Goal: Task Accomplishment & Management: Complete application form

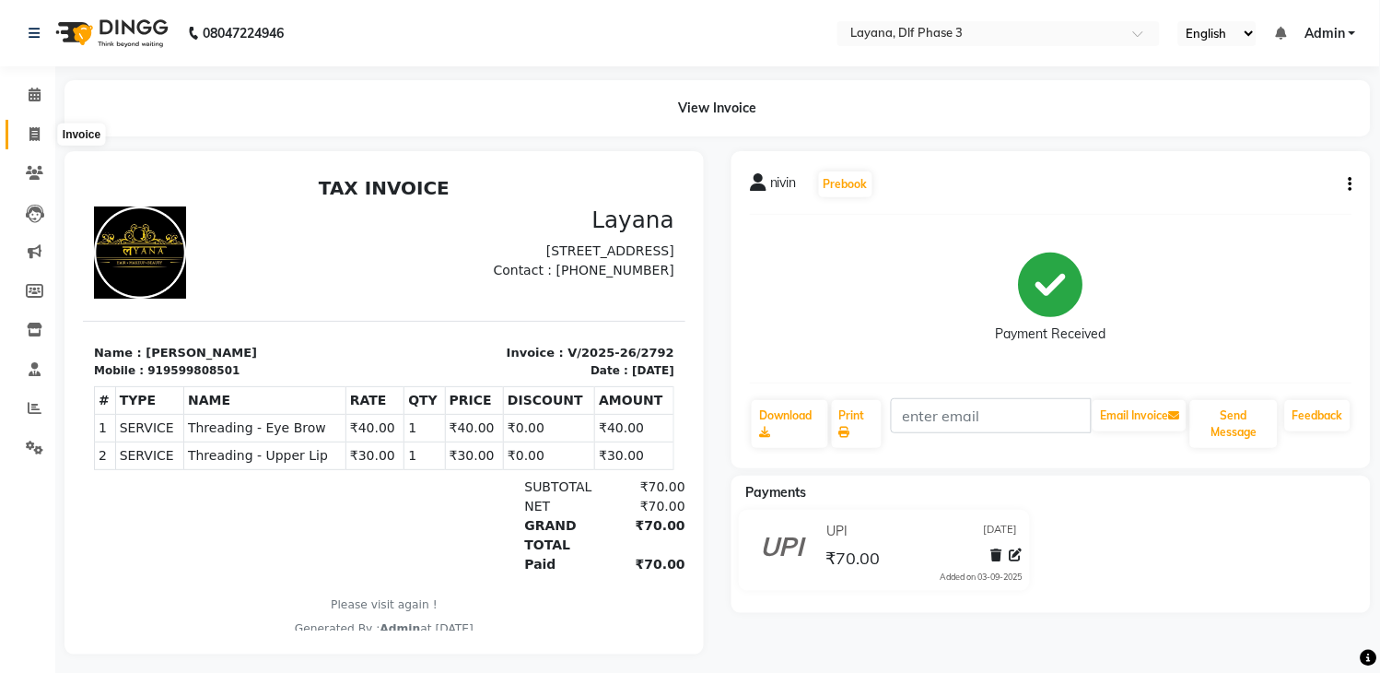
click at [30, 138] on icon at bounding box center [34, 134] width 10 height 14
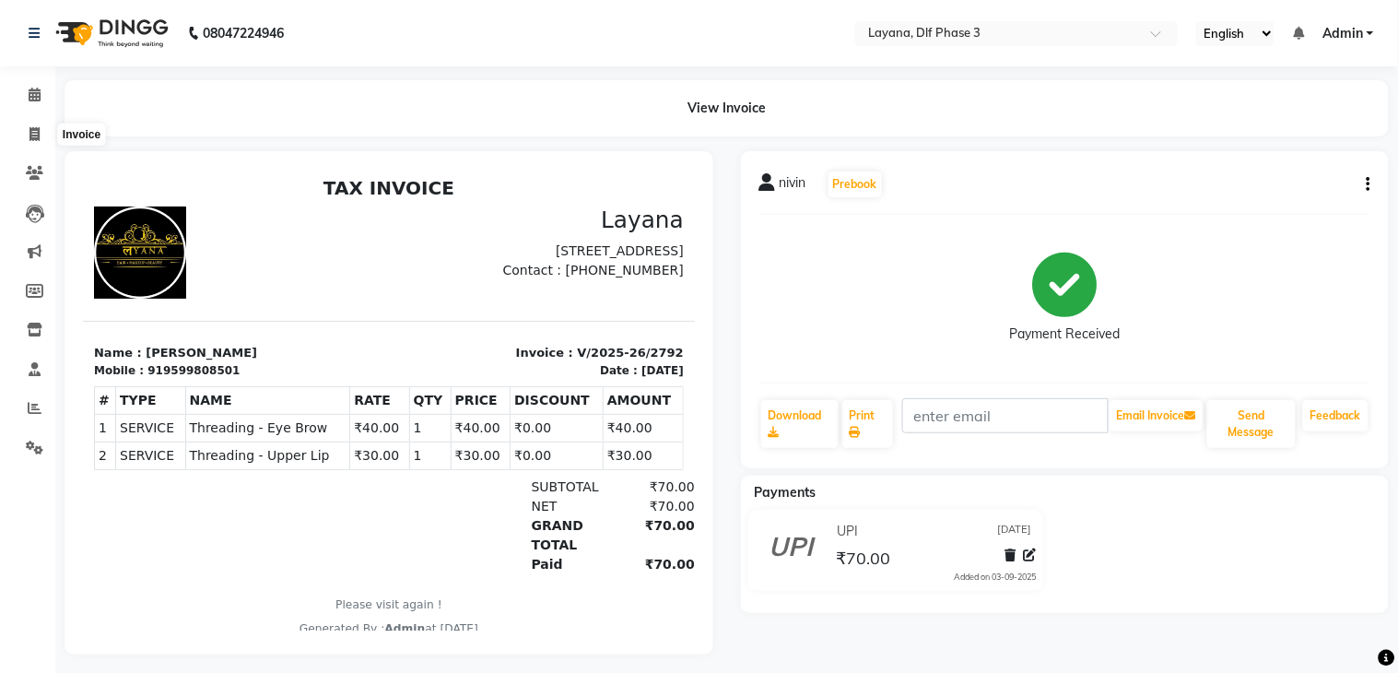
select select "service"
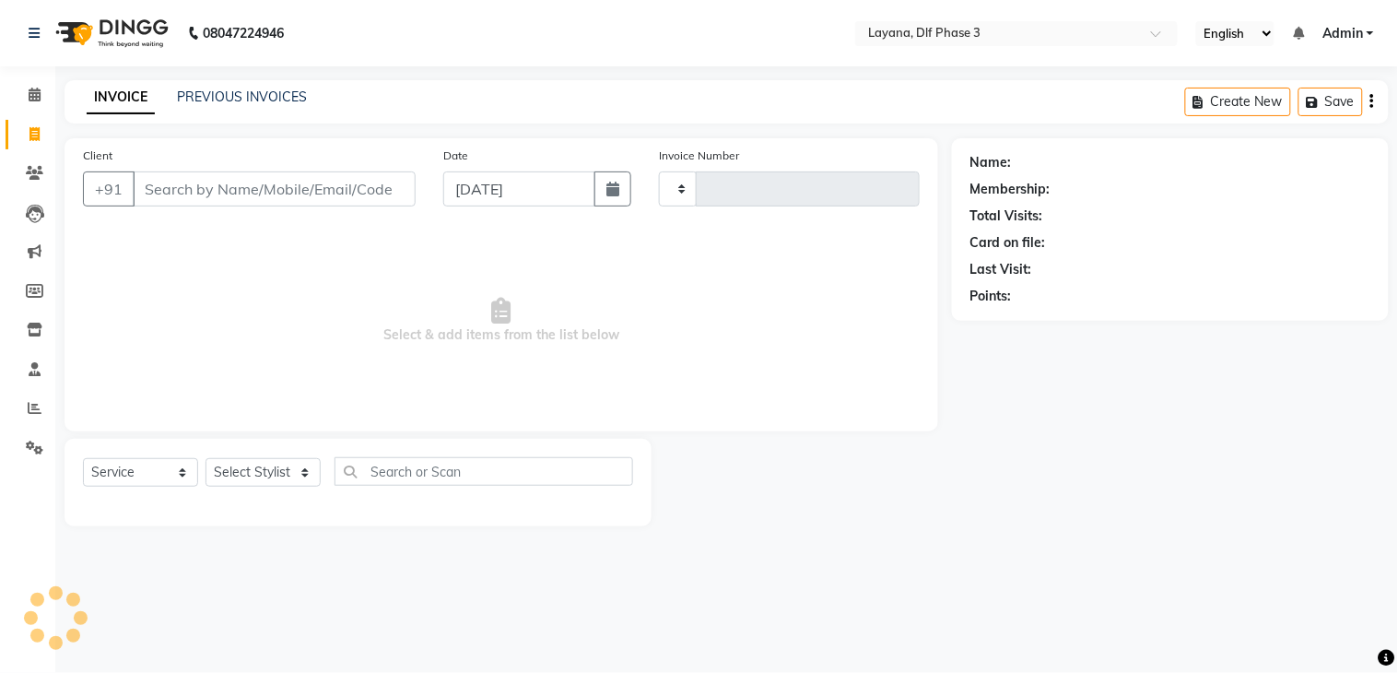
type input "2793"
select select "6973"
click at [215, 88] on link "PREVIOUS INVOICES" at bounding box center [242, 96] width 130 height 17
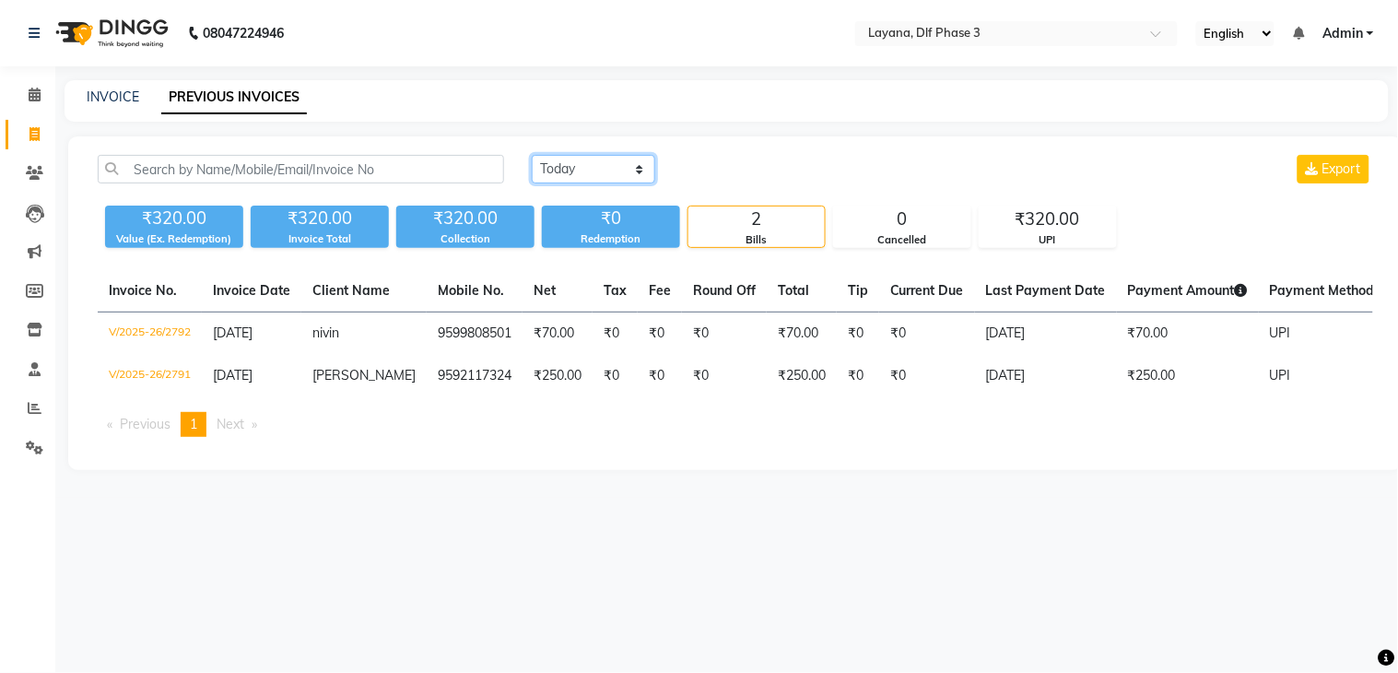
click at [601, 168] on select "[DATE] [DATE] Custom Range" at bounding box center [593, 169] width 123 height 29
click at [532, 155] on select "[DATE] [DATE] Custom Range" at bounding box center [593, 169] width 123 height 29
click at [620, 178] on select "[DATE] [DATE] Custom Range" at bounding box center [593, 169] width 123 height 29
select select "[DATE]"
click at [532, 155] on select "[DATE] [DATE] Custom Range" at bounding box center [593, 169] width 123 height 29
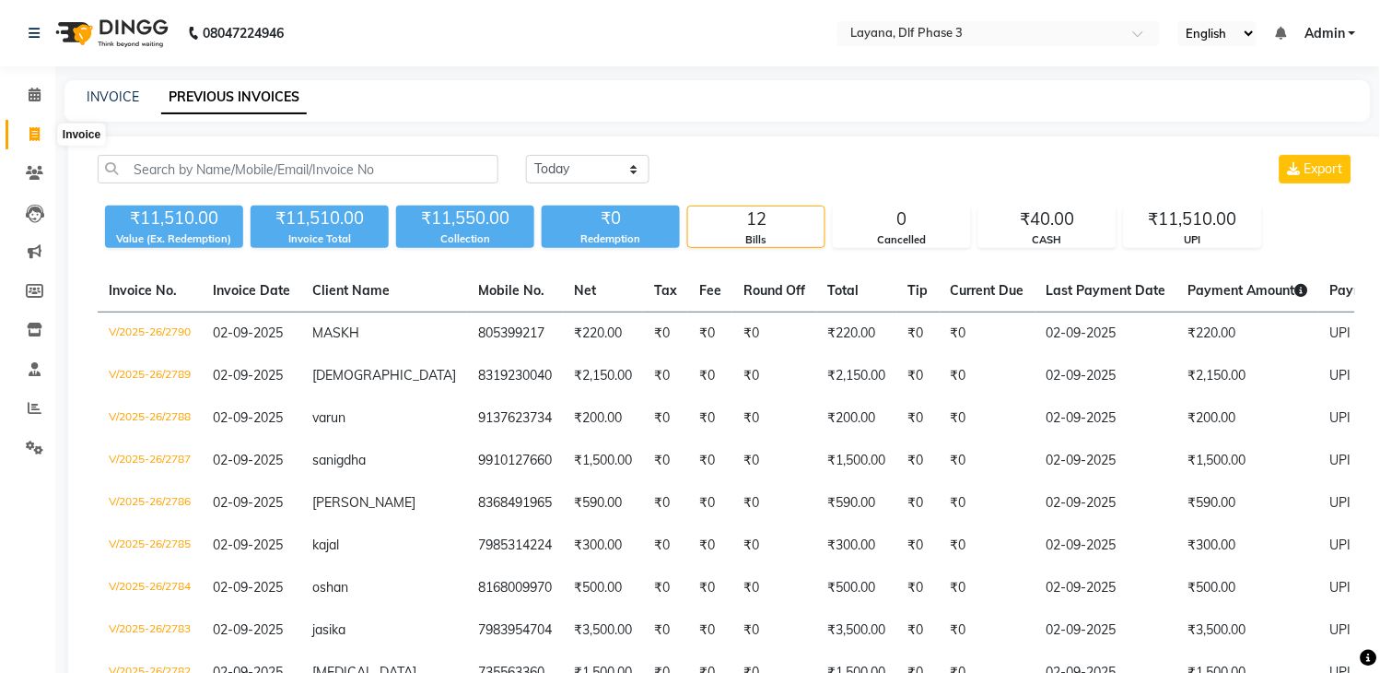
click at [44, 135] on span at bounding box center [34, 134] width 32 height 21
select select "6973"
select select "service"
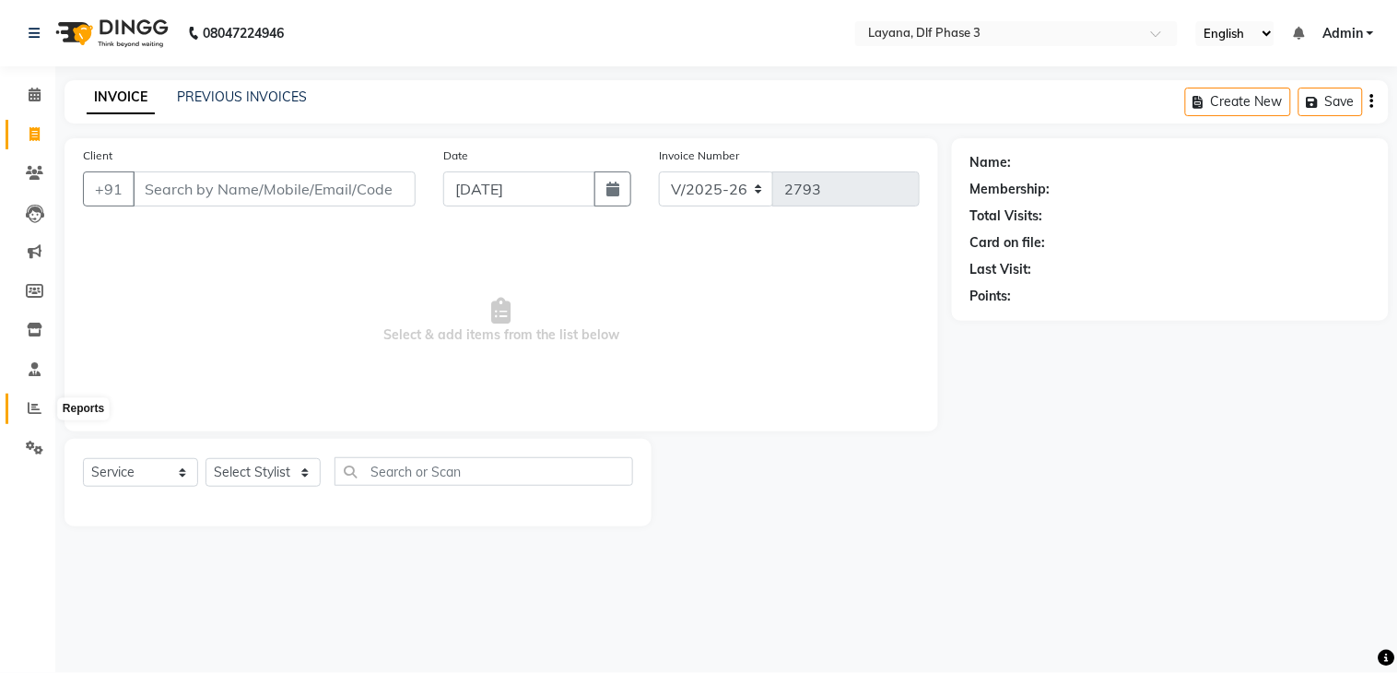
click at [35, 407] on icon at bounding box center [35, 408] width 14 height 14
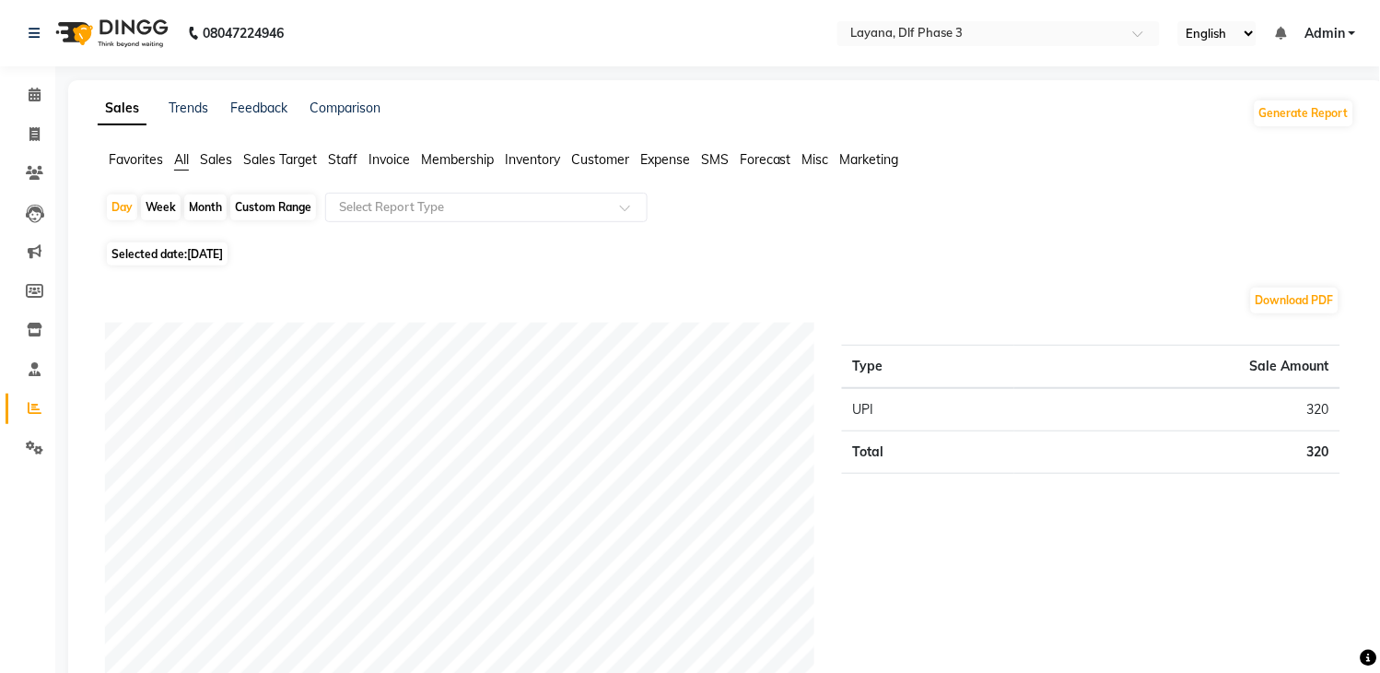
click at [212, 204] on div "Month" at bounding box center [205, 207] width 42 height 26
select select "9"
select select "2025"
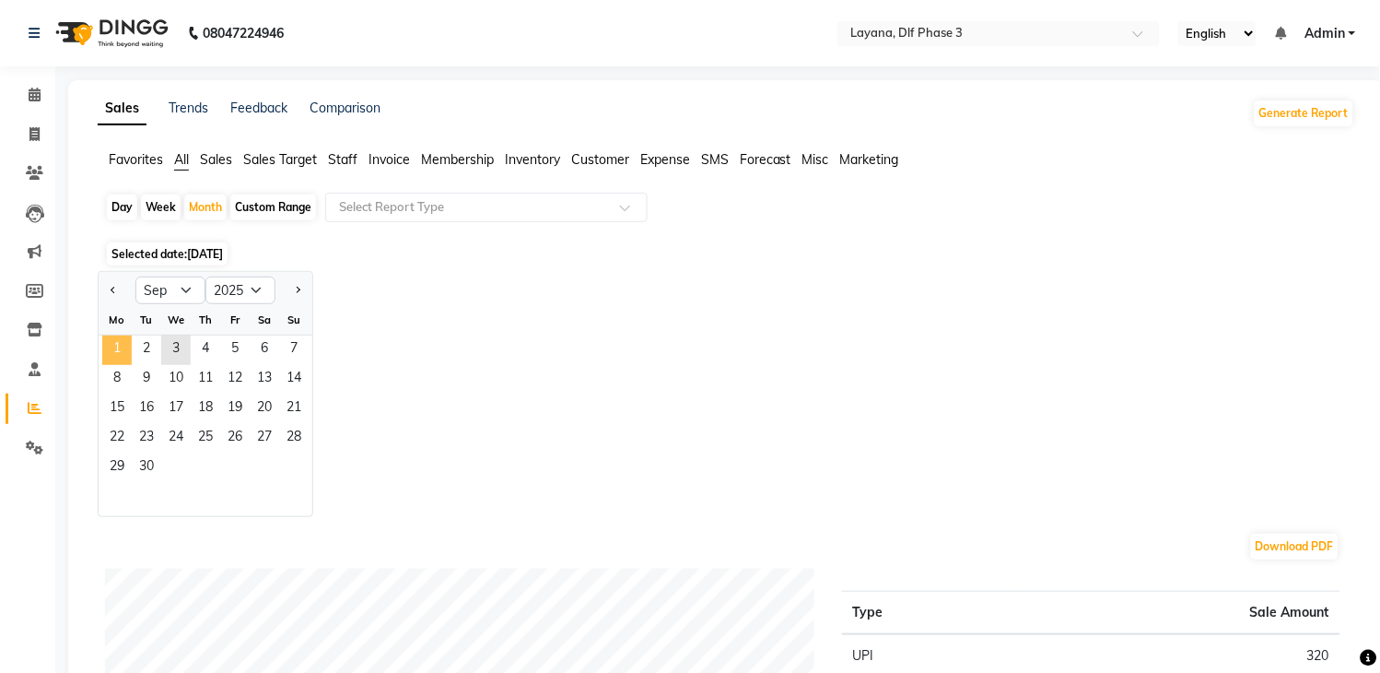
click at [113, 345] on span "1" at bounding box center [116, 349] width 29 height 29
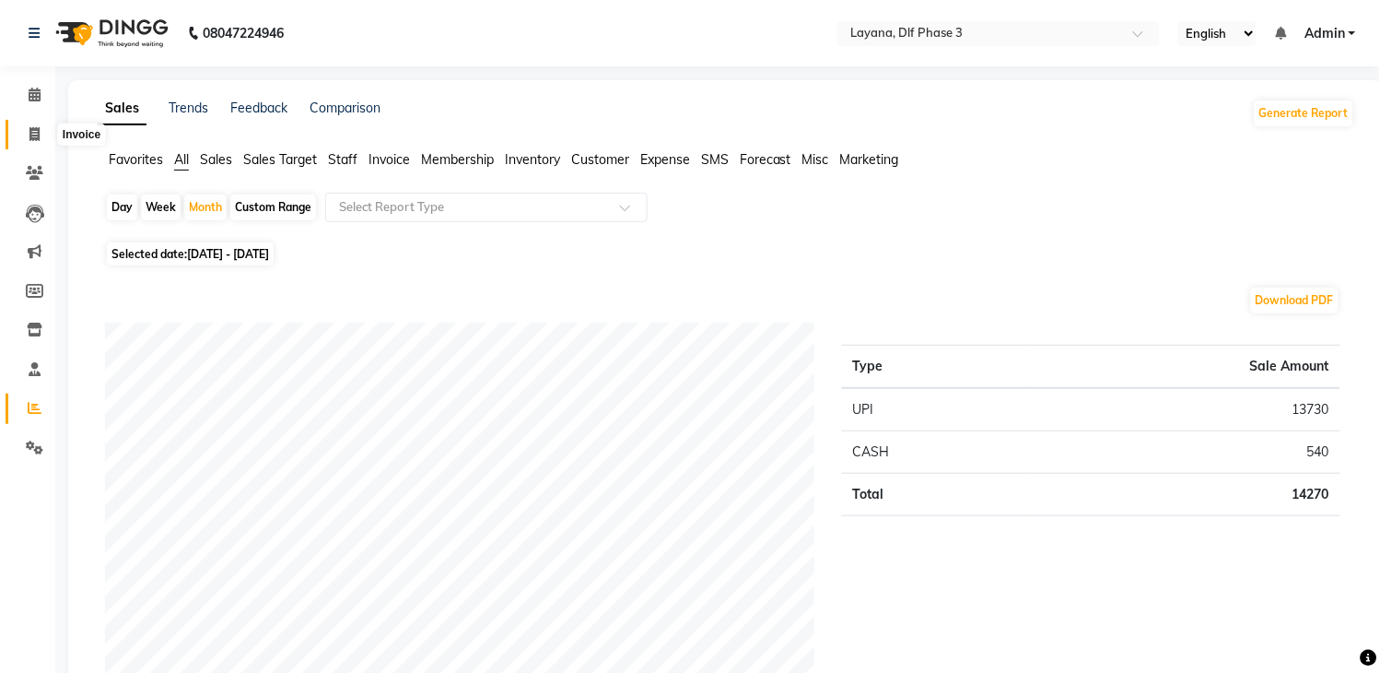
click at [31, 124] on span at bounding box center [34, 134] width 32 height 21
select select "service"
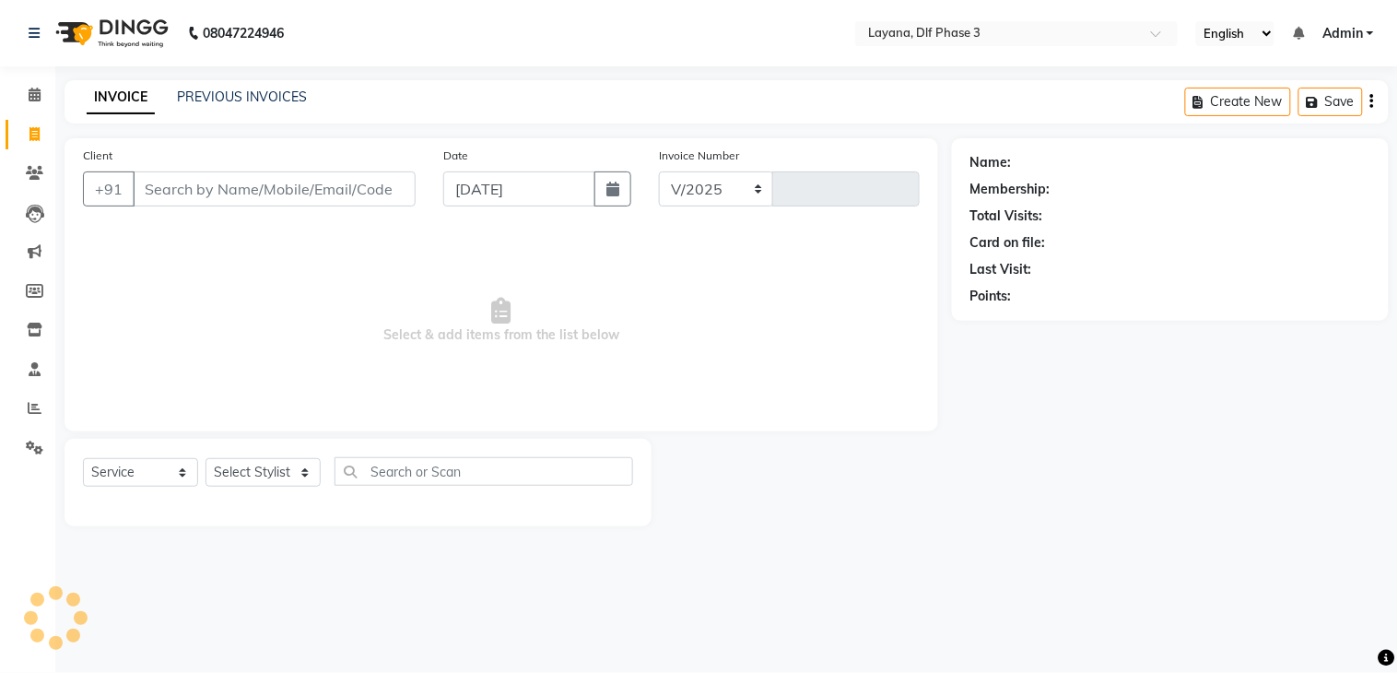
select select "6973"
type input "2793"
click at [179, 190] on input "Client" at bounding box center [274, 188] width 283 height 35
click at [152, 210] on div "Client +91" at bounding box center [249, 184] width 360 height 76
click at [136, 170] on div "Client +91" at bounding box center [249, 184] width 360 height 76
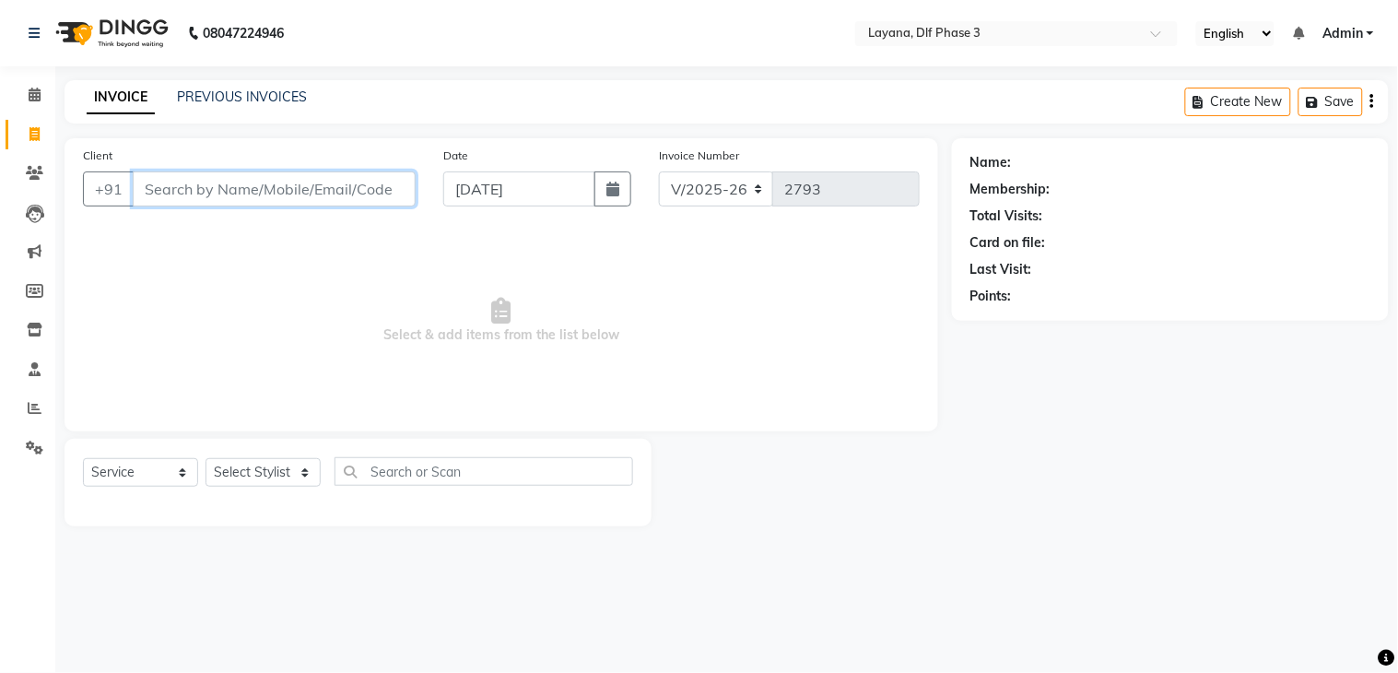
click at [264, 181] on input "Client" at bounding box center [274, 188] width 283 height 35
click at [215, 189] on input "Client" at bounding box center [274, 188] width 283 height 35
click at [158, 203] on input "Client" at bounding box center [274, 188] width 283 height 35
click at [158, 194] on input "Client" at bounding box center [274, 188] width 283 height 35
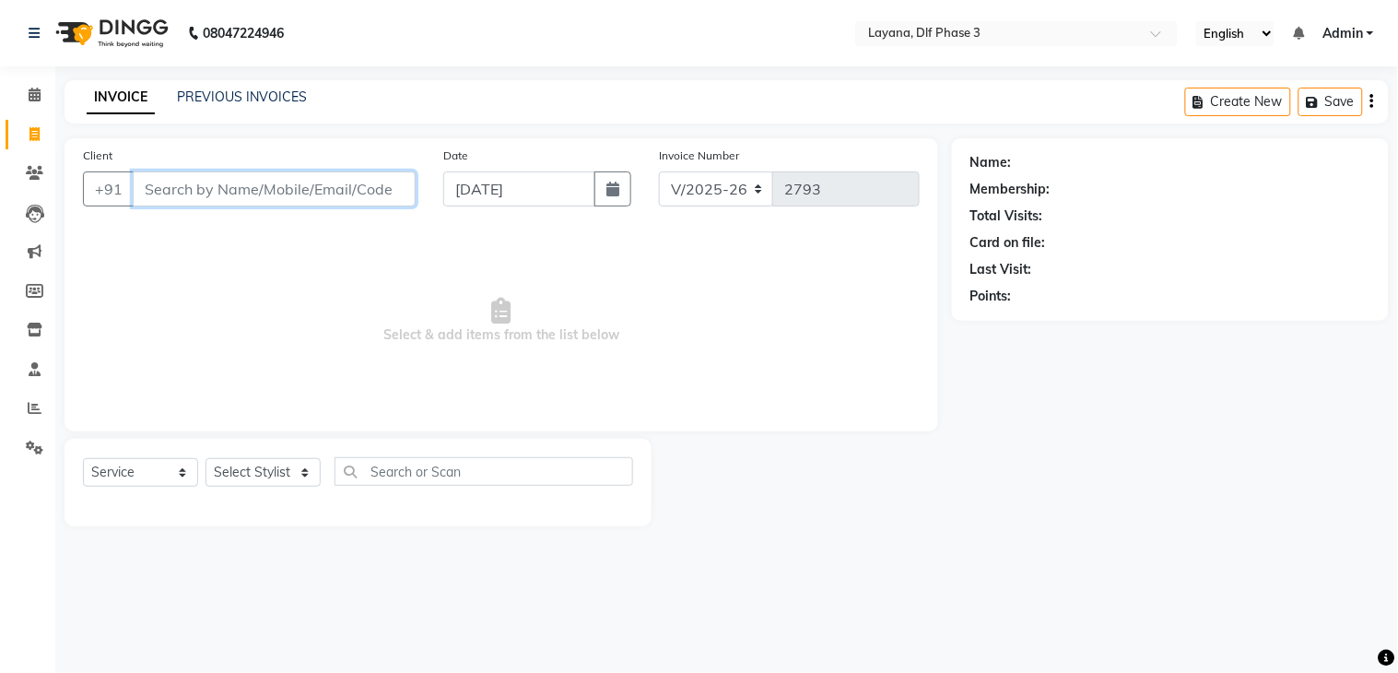
click at [164, 194] on input "Client" at bounding box center [274, 188] width 283 height 35
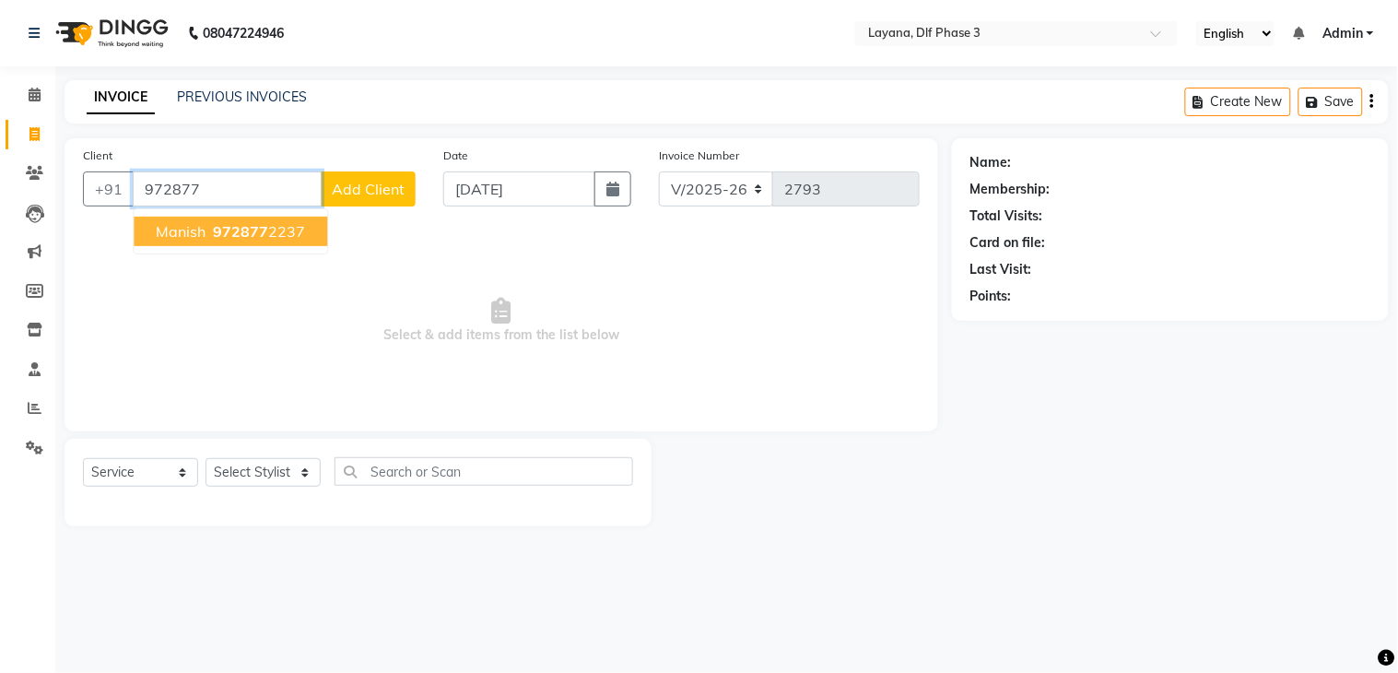
click at [259, 227] on span "972877" at bounding box center [240, 231] width 55 height 18
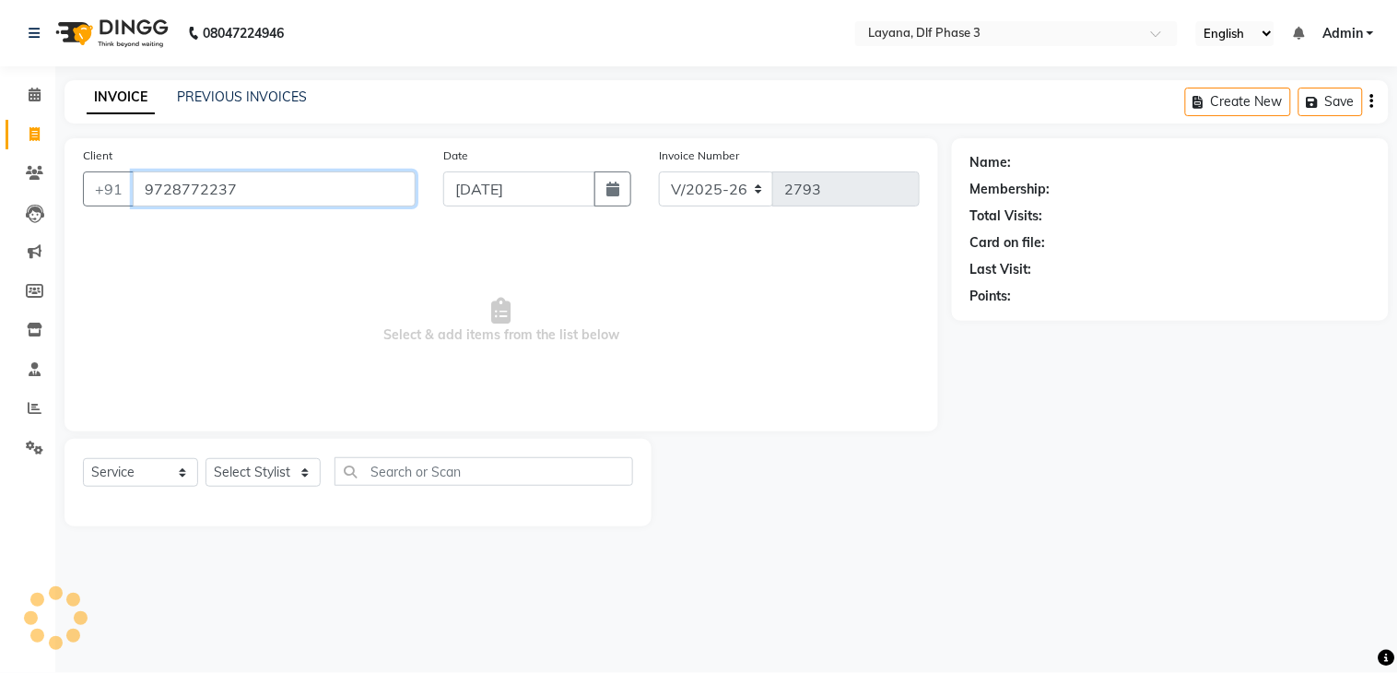
type input "9728772237"
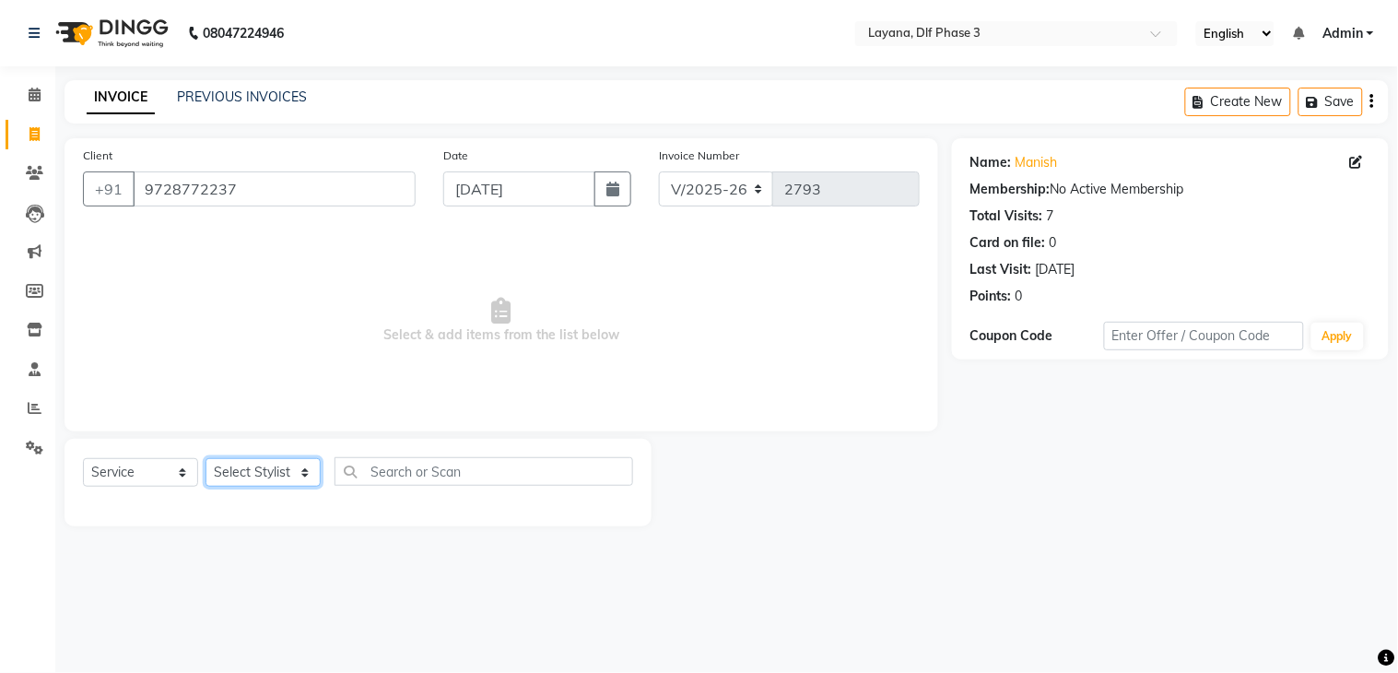
click at [256, 474] on select "Select Stylist Aakhil Attul [PERSON_NAME] [PERSON_NAME][DATE] [PERSON_NAME] [PE…" at bounding box center [262, 472] width 115 height 29
select select "86266"
click at [205, 459] on select "Select Stylist Aakhil Attul [PERSON_NAME] [PERSON_NAME][DATE] [PERSON_NAME] [PE…" at bounding box center [262, 472] width 115 height 29
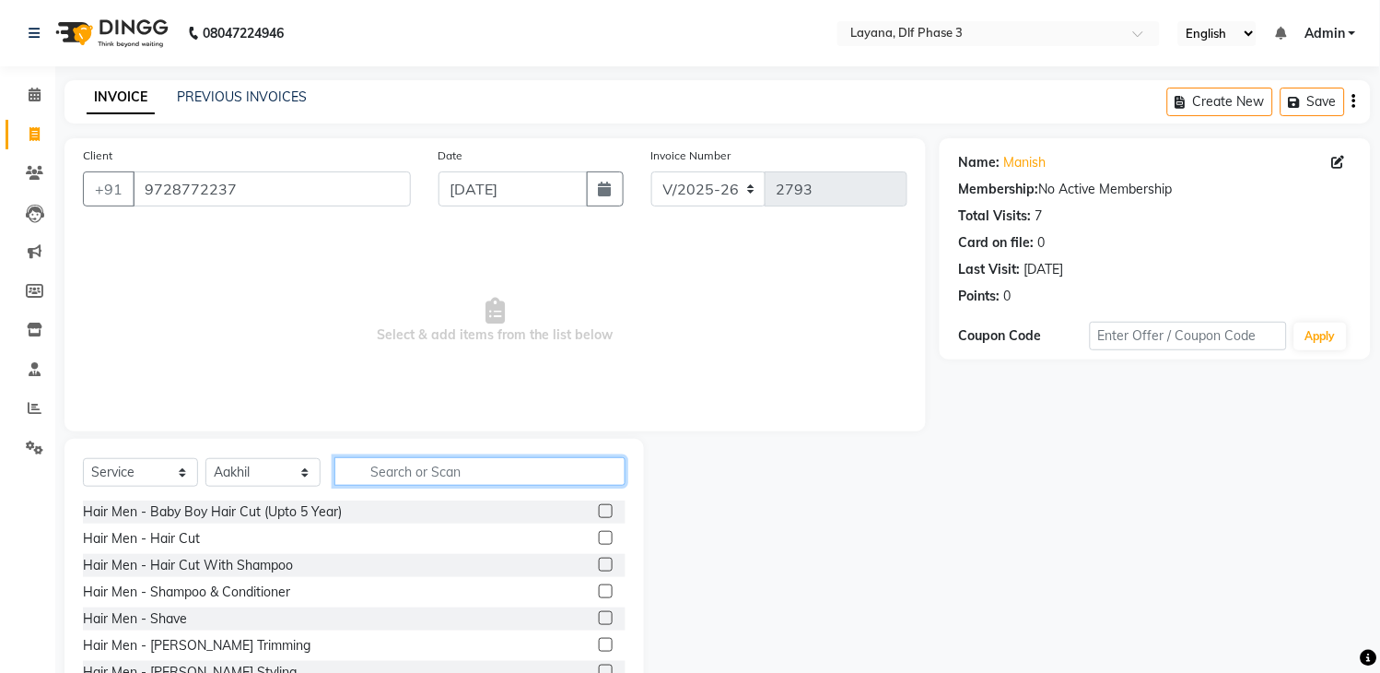
click at [385, 475] on input "text" at bounding box center [479, 471] width 291 height 29
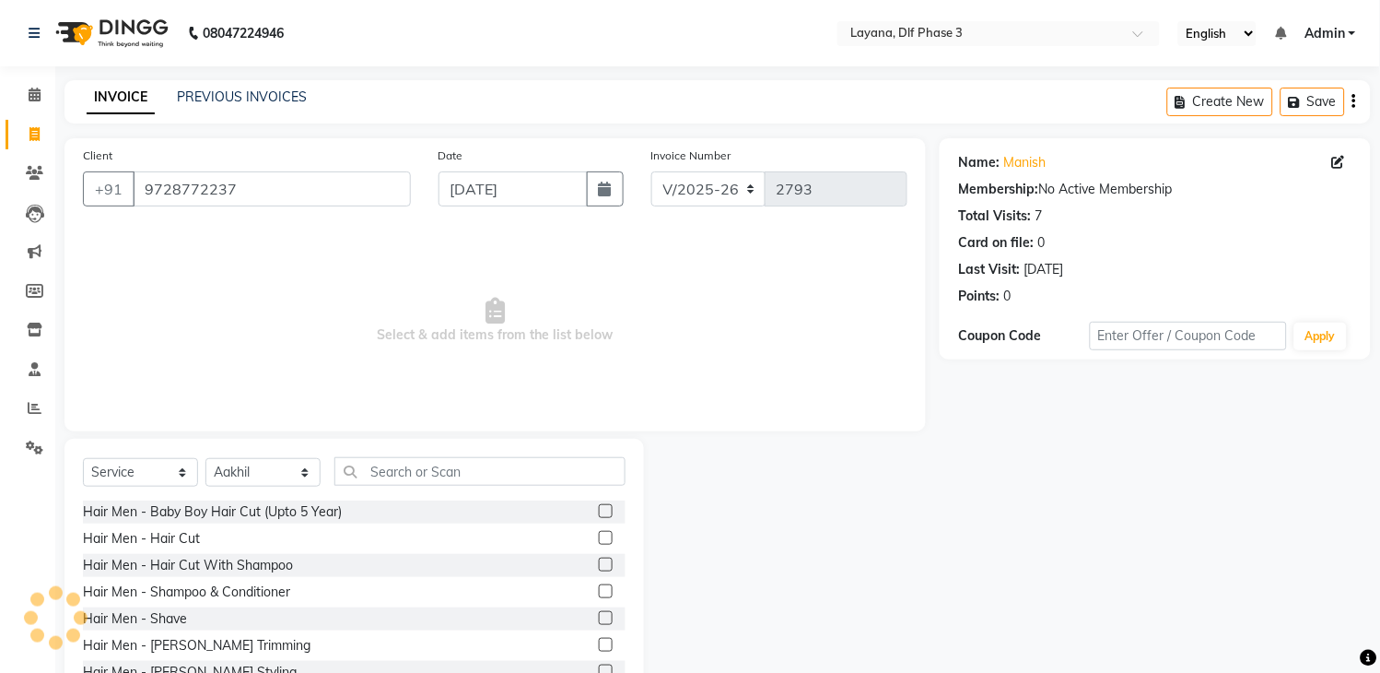
click at [599, 537] on label at bounding box center [606, 538] width 14 height 14
click at [599, 537] on input "checkbox" at bounding box center [605, 538] width 12 height 12
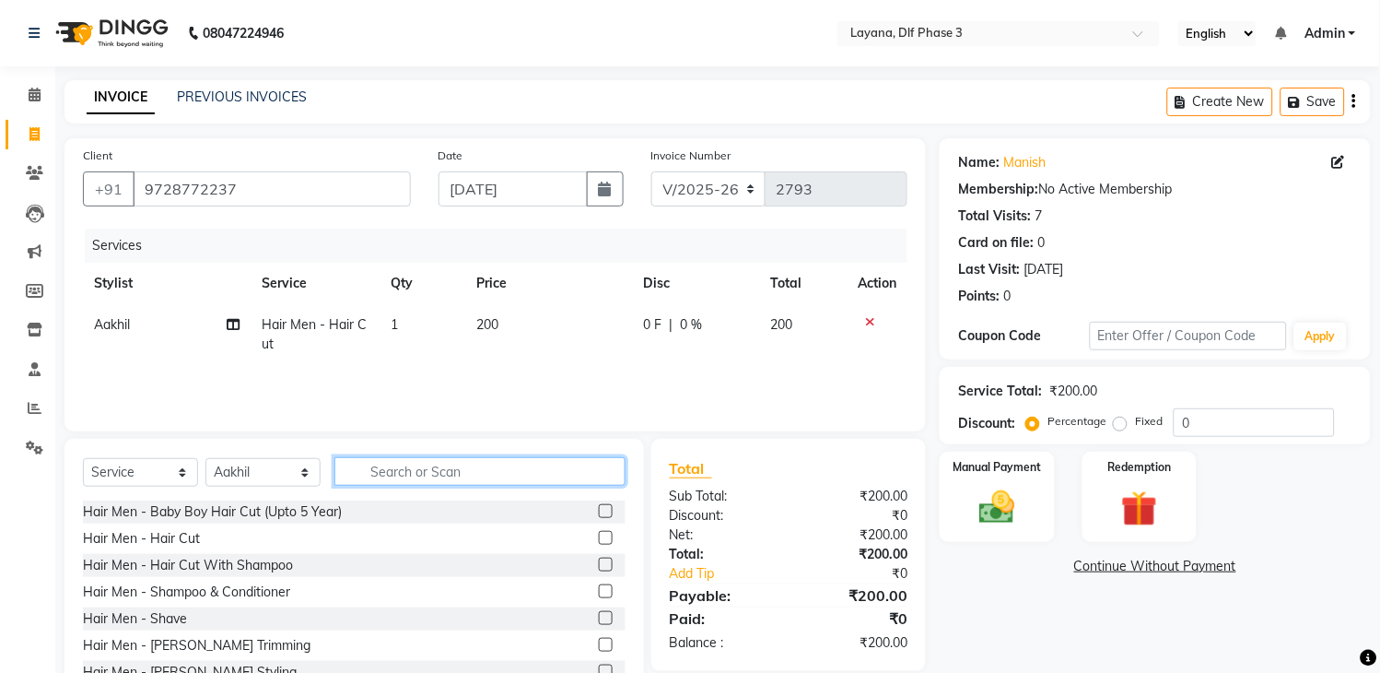
checkbox input "false"
click at [471, 471] on input "text" at bounding box center [479, 471] width 291 height 29
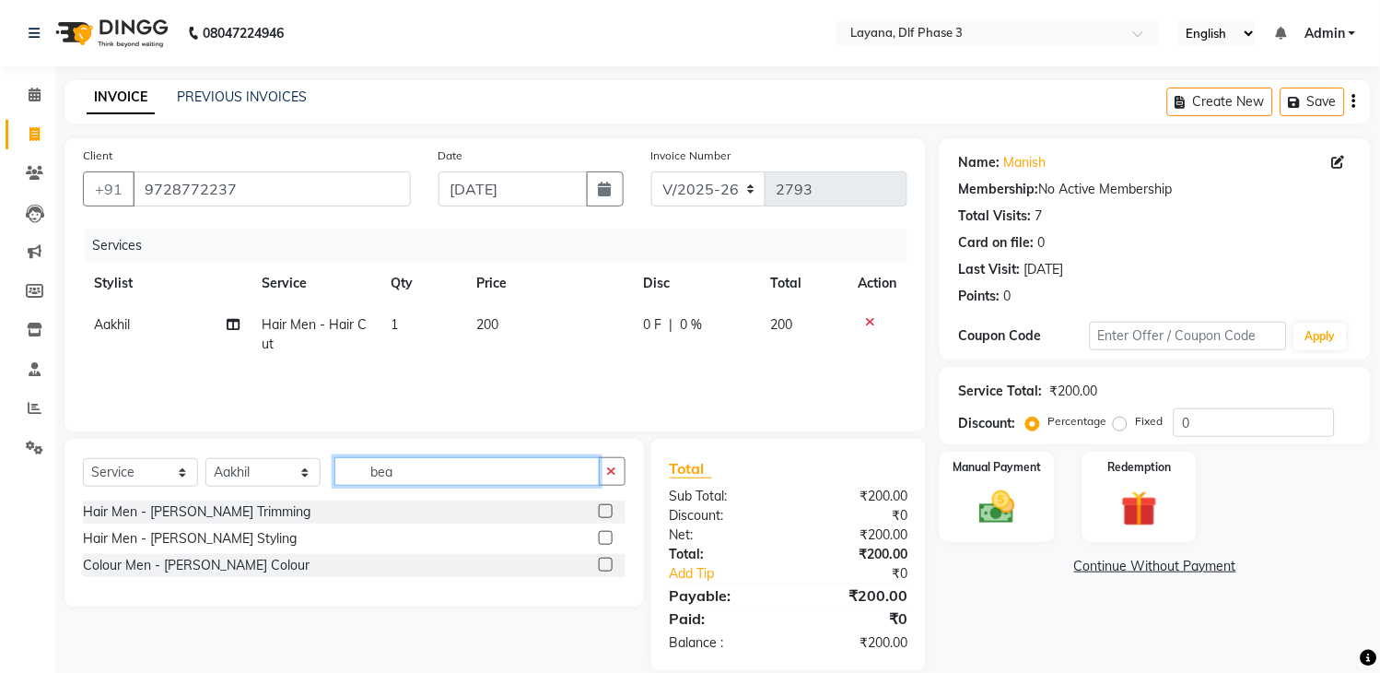
type input "bea"
click at [602, 536] on label at bounding box center [606, 538] width 14 height 14
click at [602, 536] on input "checkbox" at bounding box center [605, 538] width 12 height 12
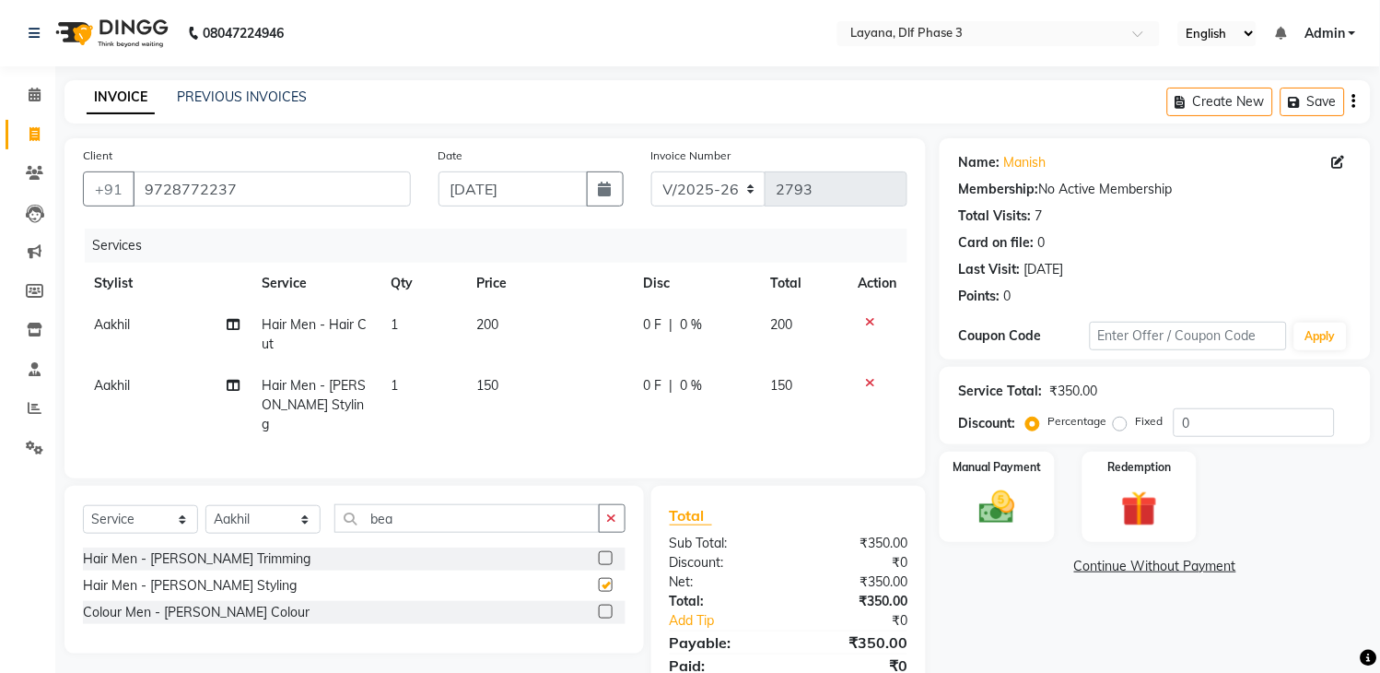
checkbox input "false"
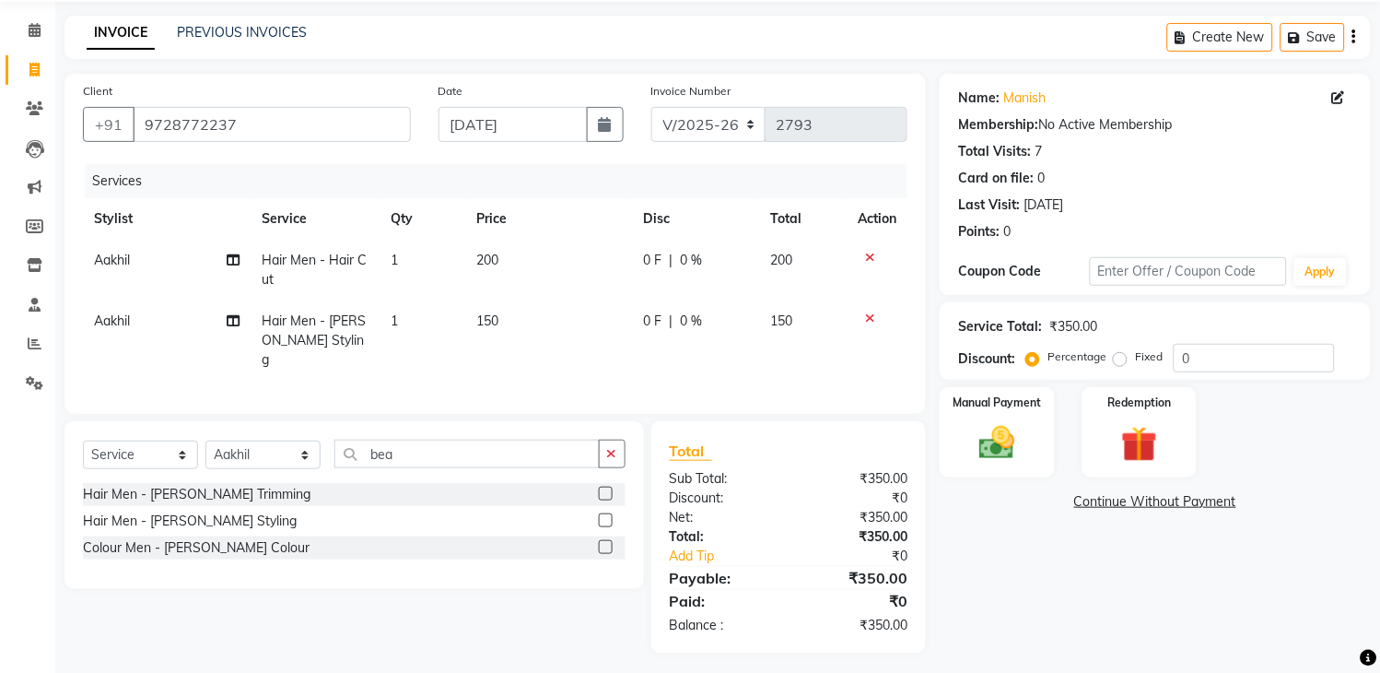
scroll to position [70, 0]
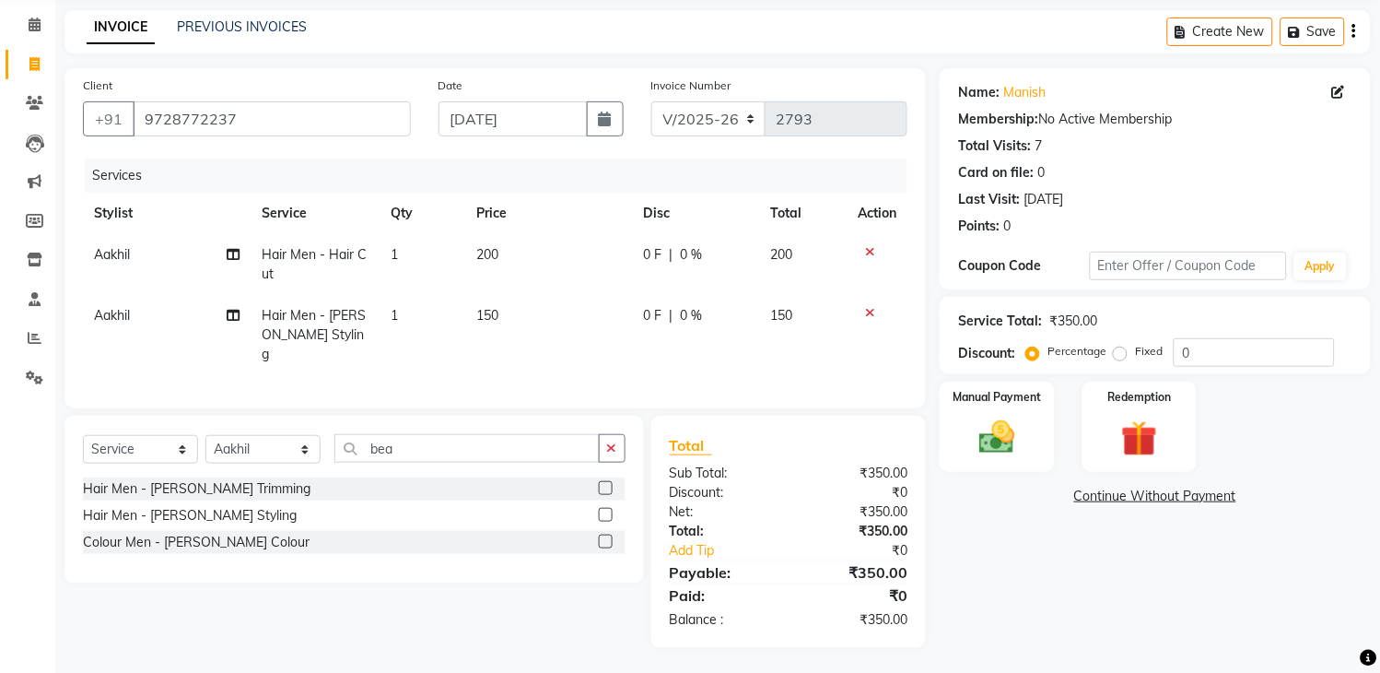
click at [1135, 354] on label "Fixed" at bounding box center [1149, 351] width 28 height 17
click at [1117, 354] on input "Fixed" at bounding box center [1123, 351] width 13 height 13
radio input "true"
click at [1189, 345] on input "0" at bounding box center [1254, 352] width 161 height 29
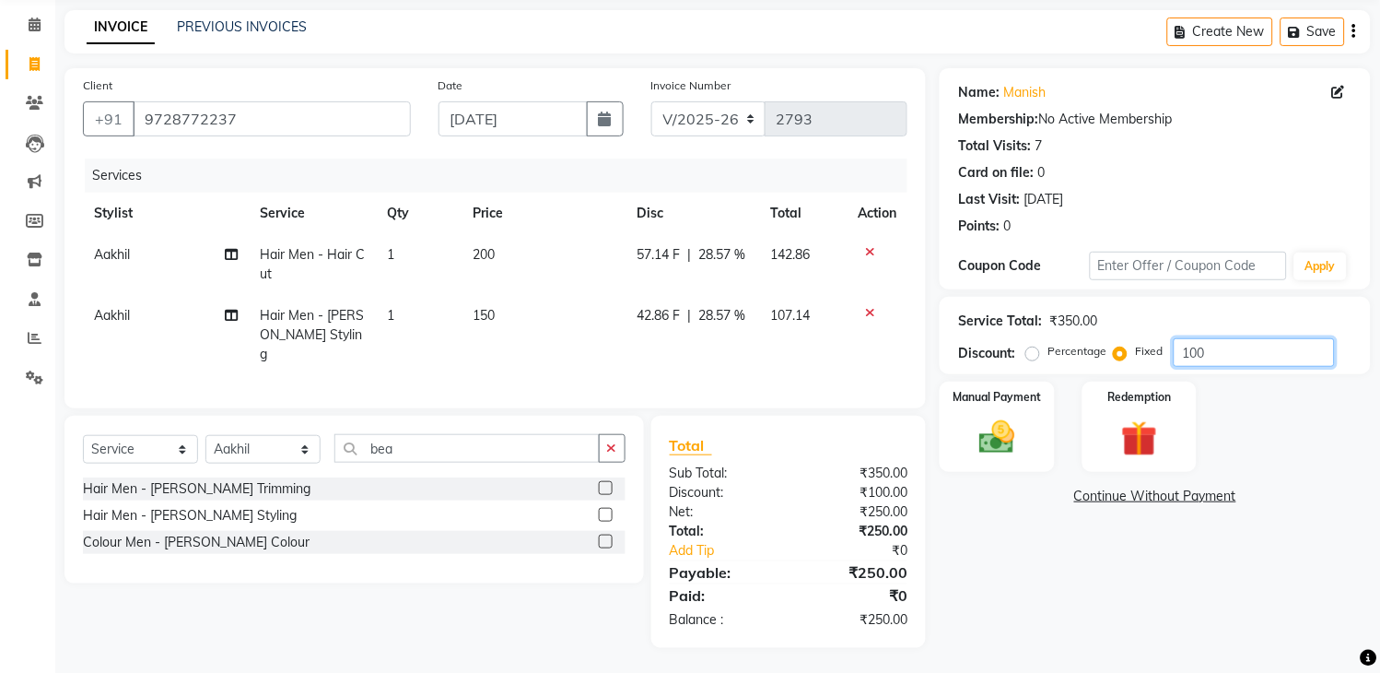
type input "100"
click at [1294, 431] on div "Manual Payment Redemption" at bounding box center [1155, 426] width 459 height 90
click at [1017, 442] on img at bounding box center [997, 437] width 61 height 43
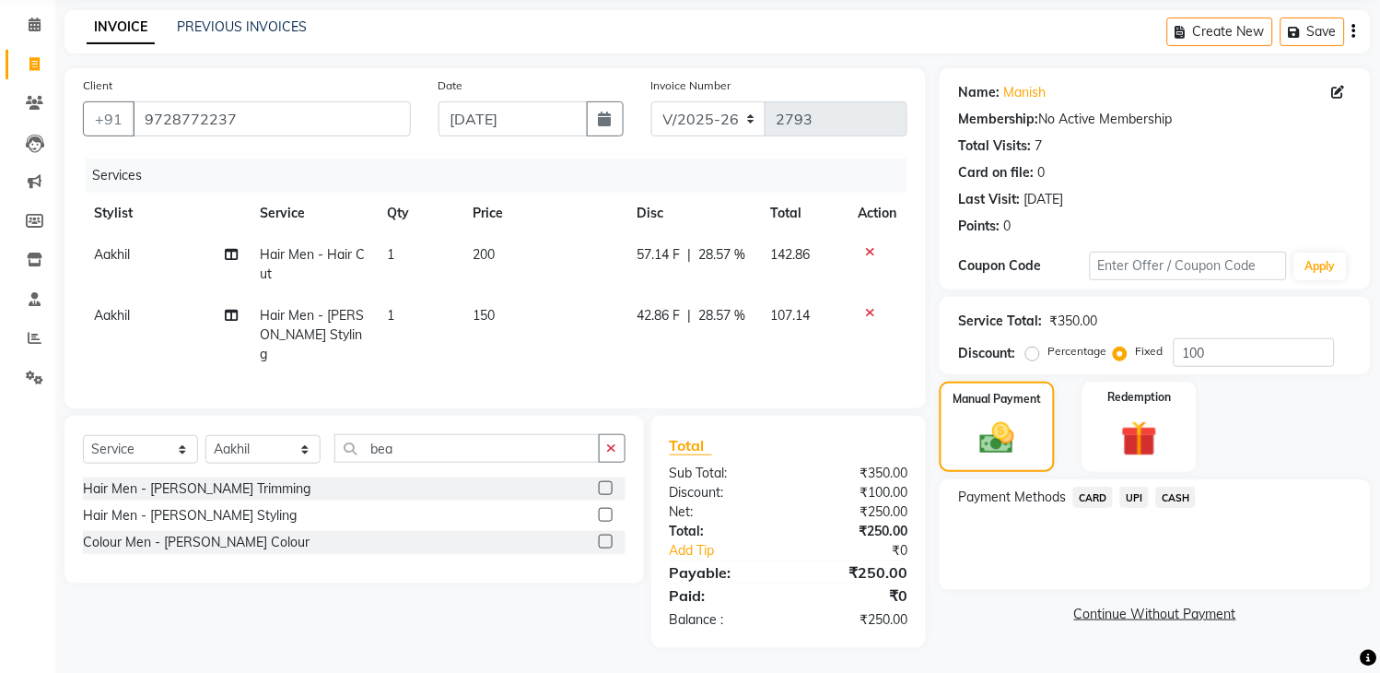
click at [1133, 499] on span "UPI" at bounding box center [1134, 496] width 29 height 21
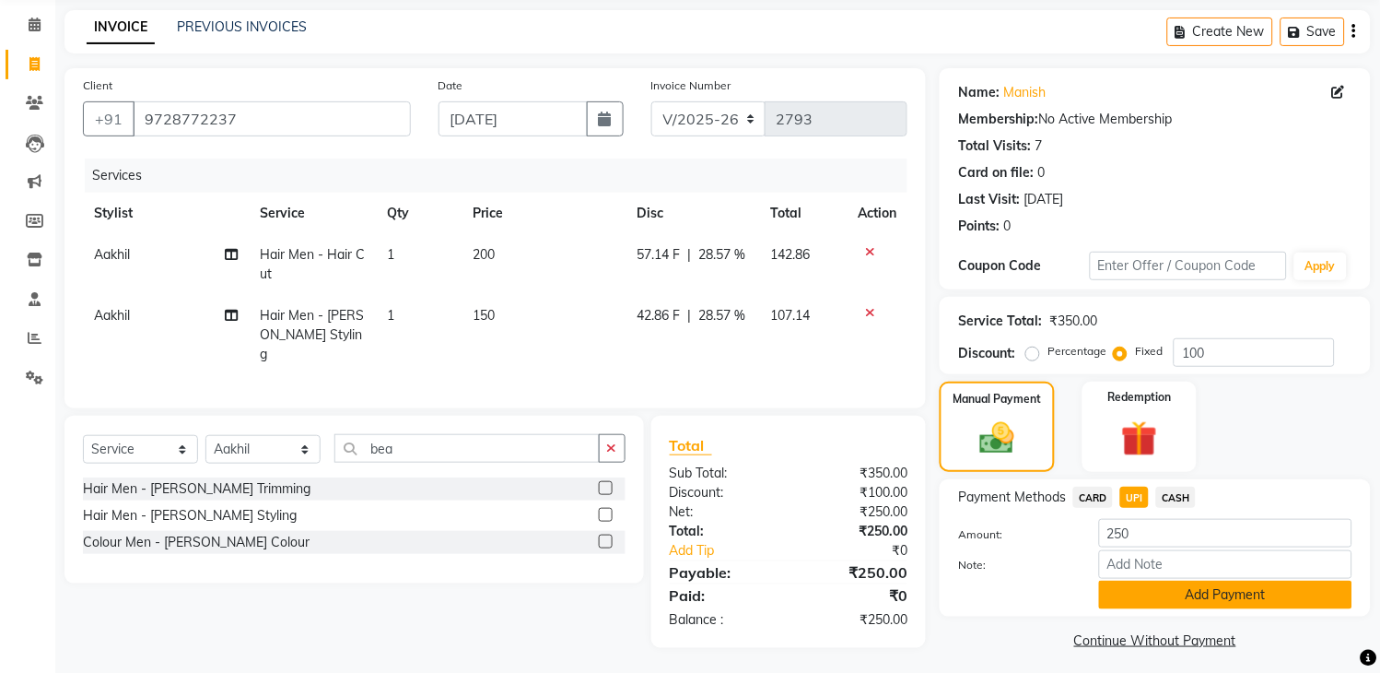
click at [1201, 591] on button "Add Payment" at bounding box center [1225, 594] width 253 height 29
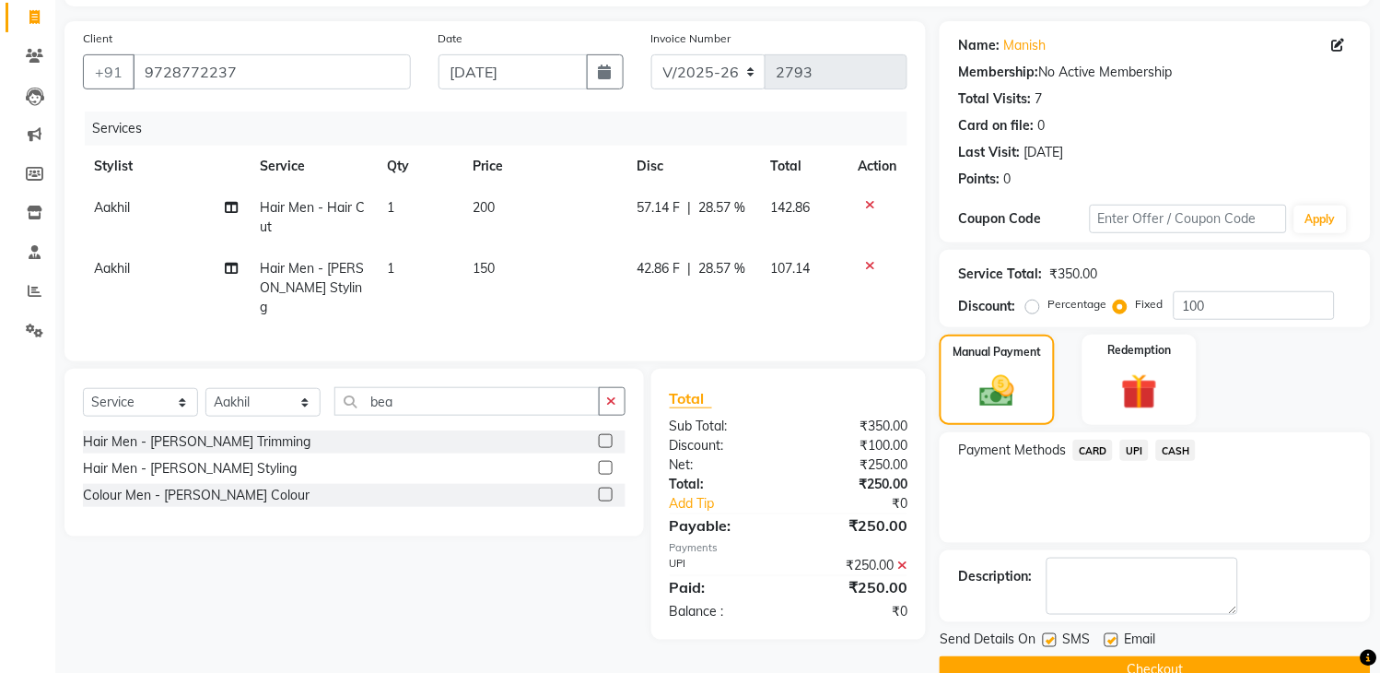
scroll to position [157, 0]
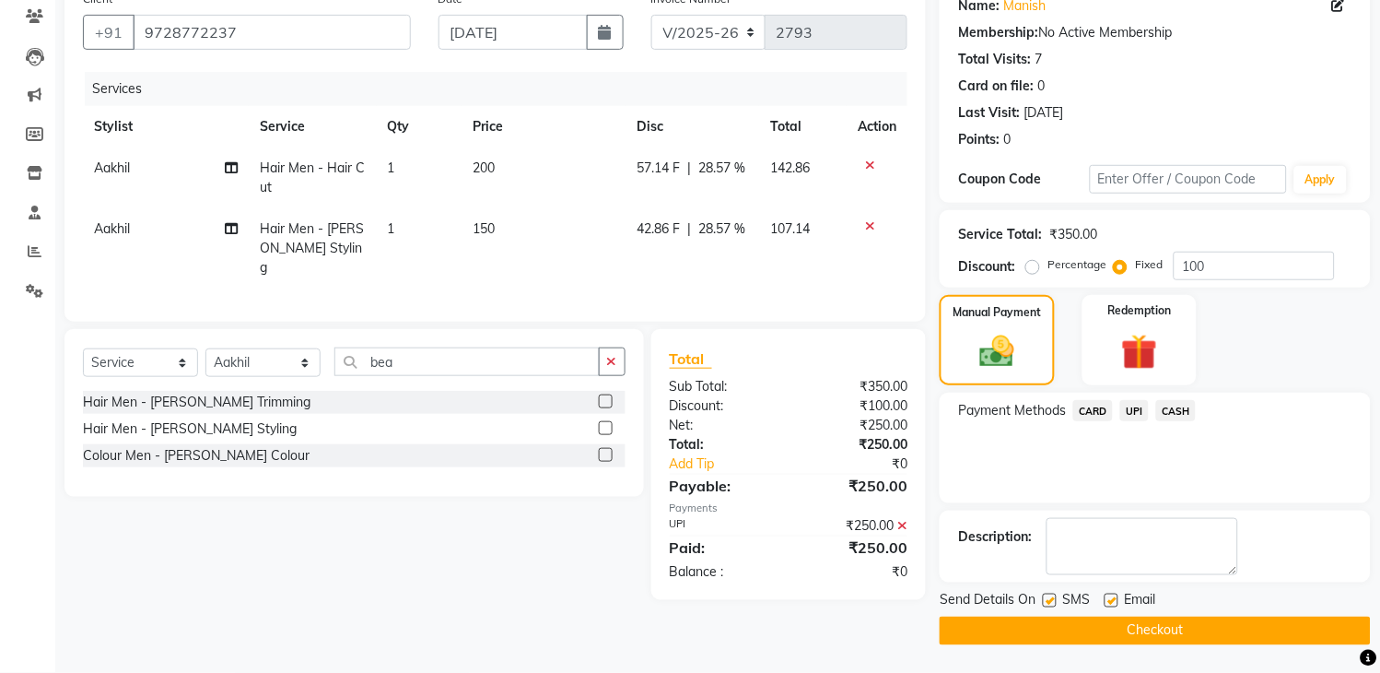
click at [1122, 626] on button "Checkout" at bounding box center [1155, 630] width 431 height 29
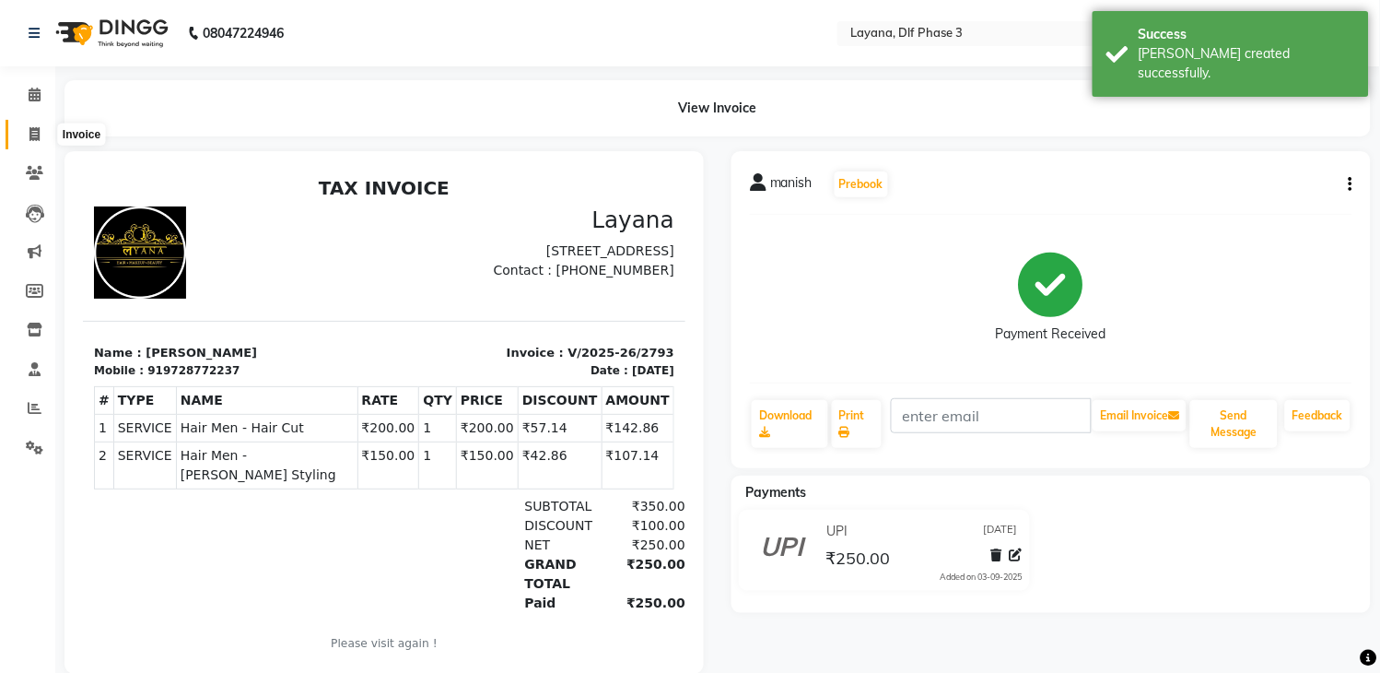
click at [44, 138] on span at bounding box center [34, 134] width 32 height 21
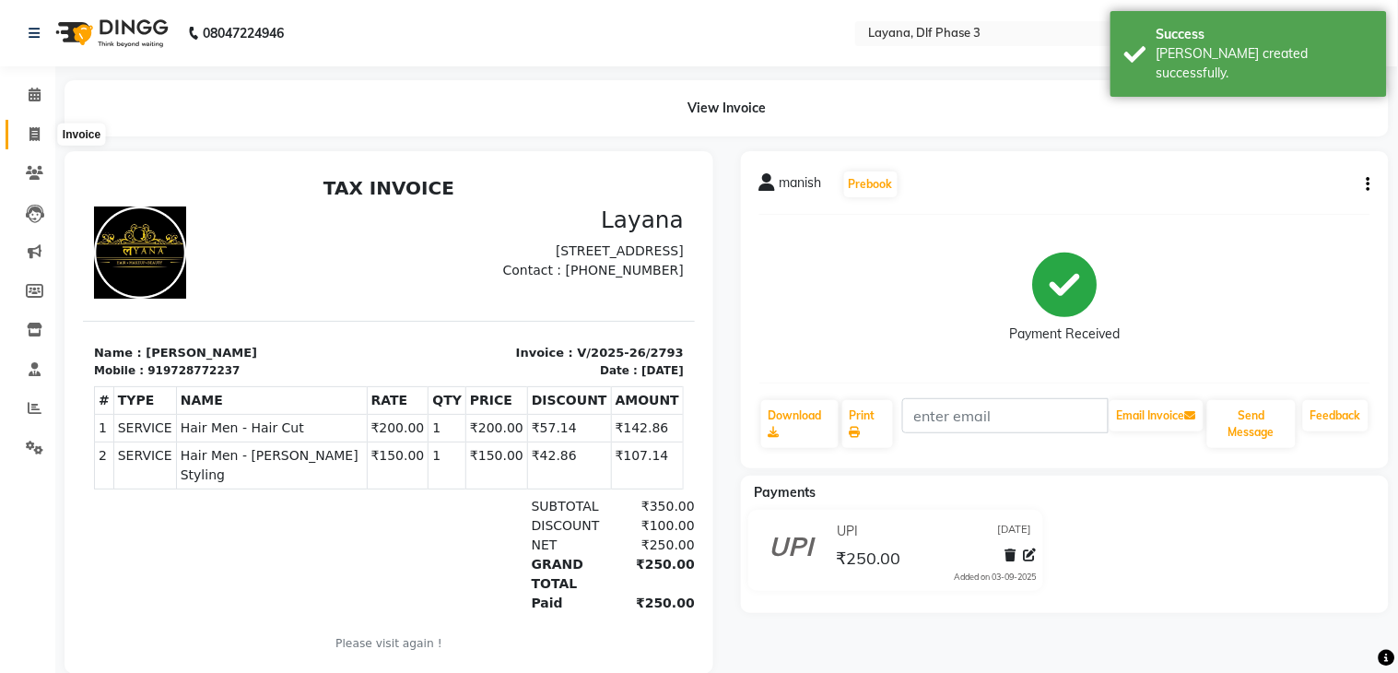
select select "6973"
select select "service"
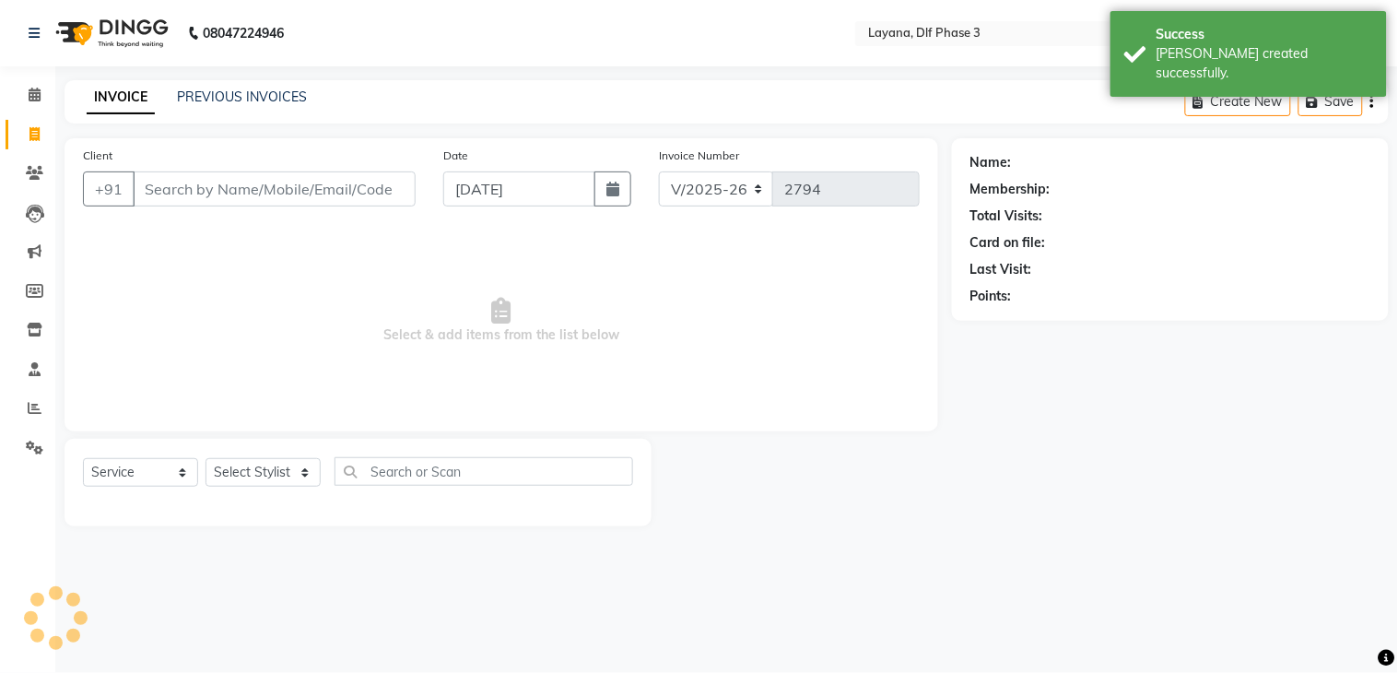
click at [160, 189] on input "Client" at bounding box center [274, 188] width 283 height 35
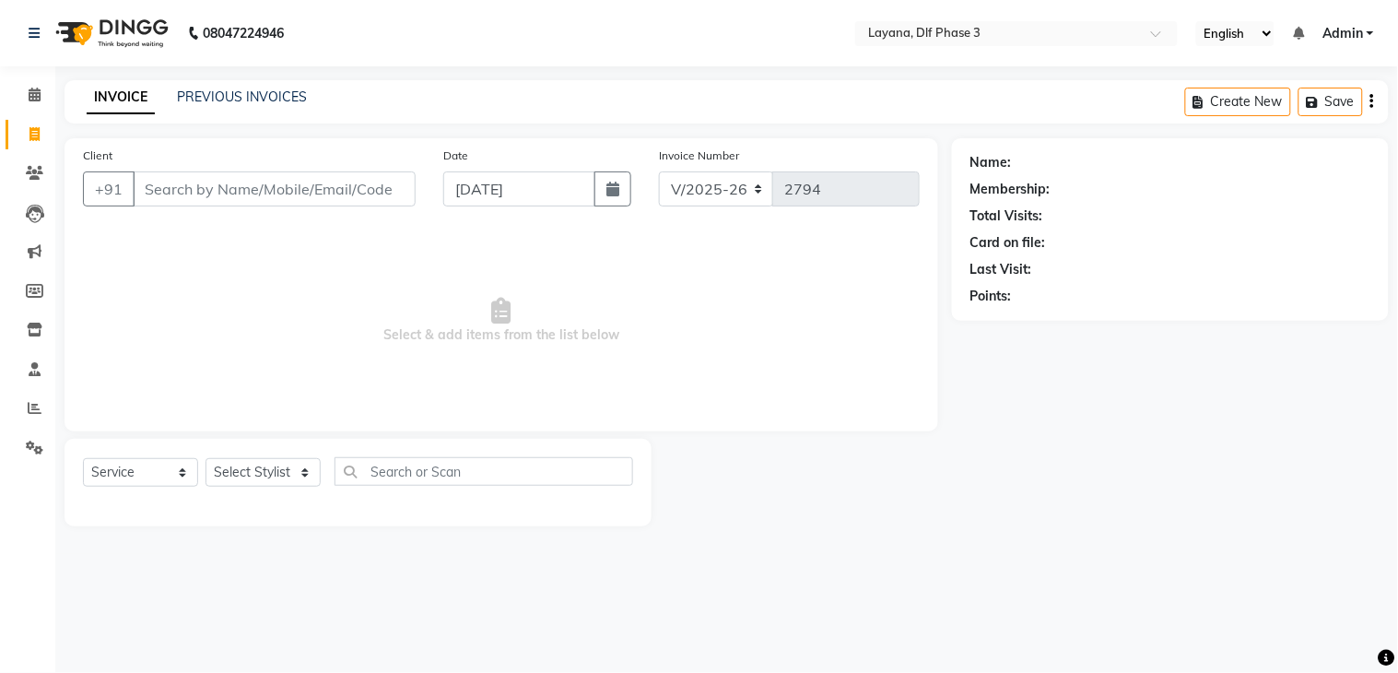
click at [160, 189] on input "Client" at bounding box center [274, 188] width 283 height 35
